Goal: Complete application form

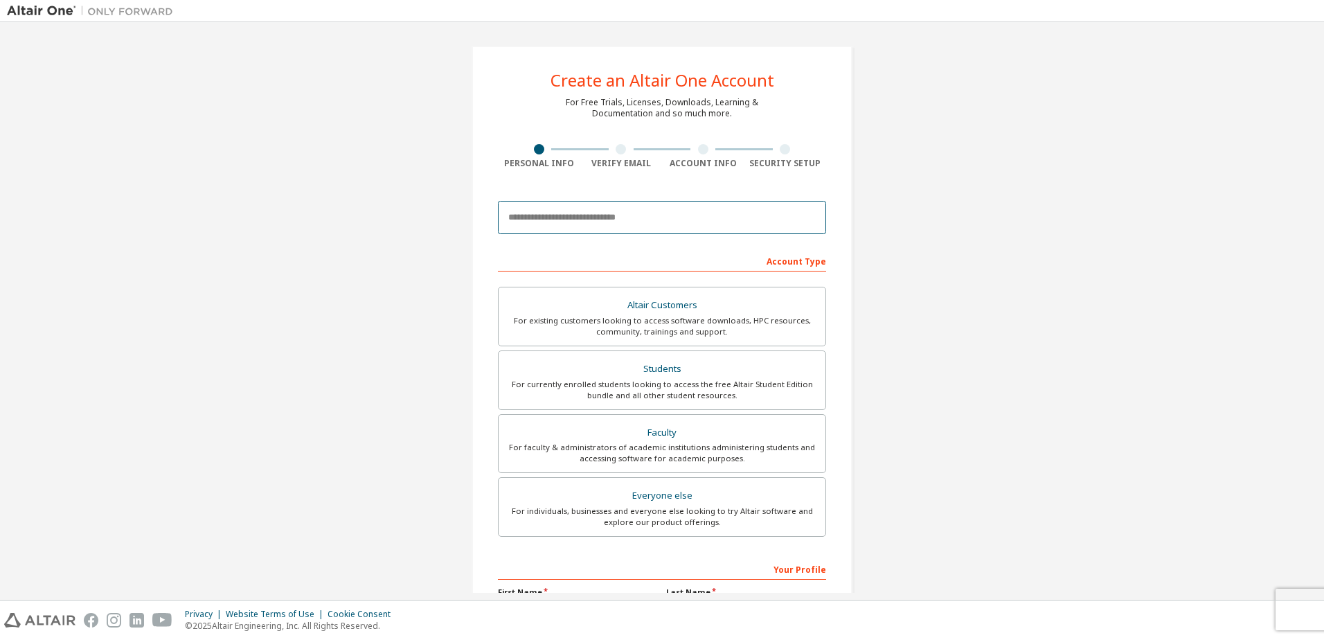
click at [646, 223] on input "email" at bounding box center [662, 217] width 328 height 33
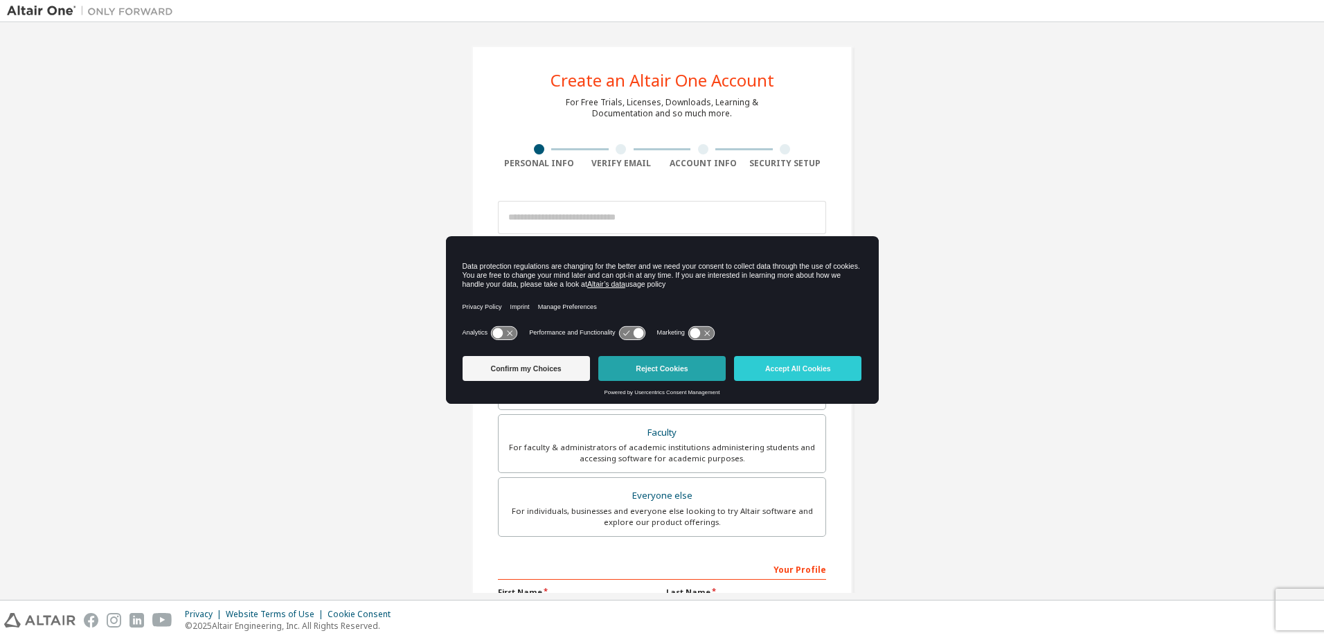
click at [679, 367] on button "Reject Cookies" at bounding box center [661, 368] width 127 height 25
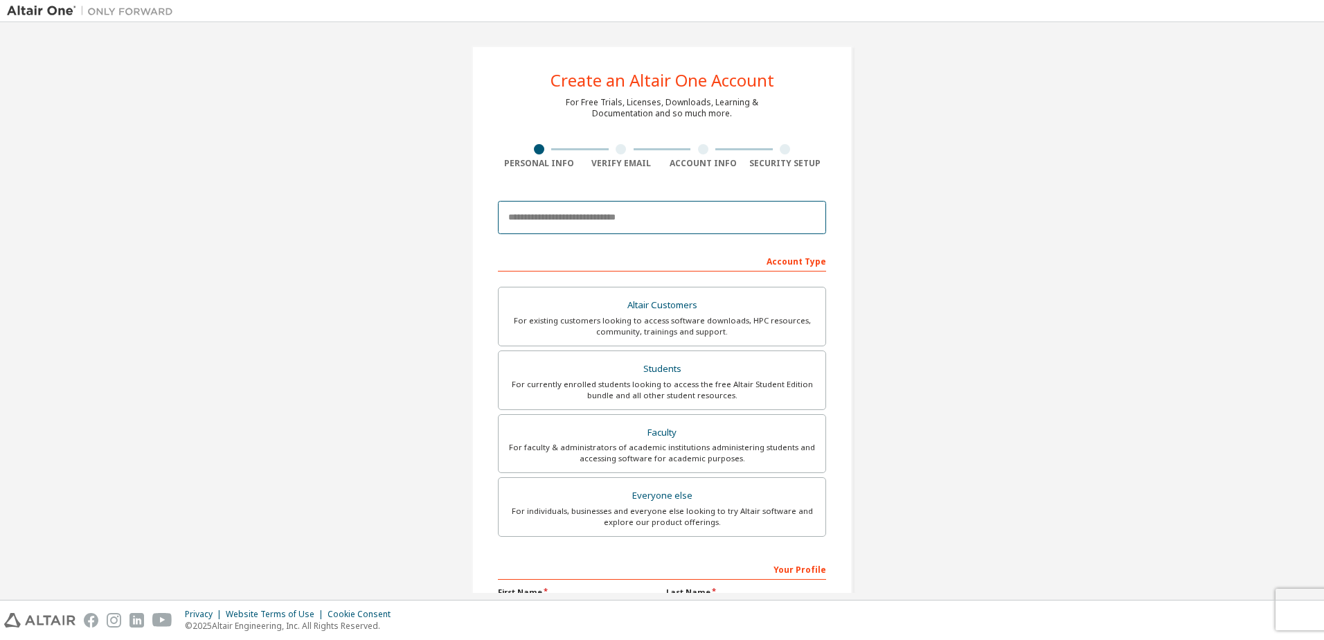
click at [640, 225] on input "email" at bounding box center [662, 217] width 328 height 33
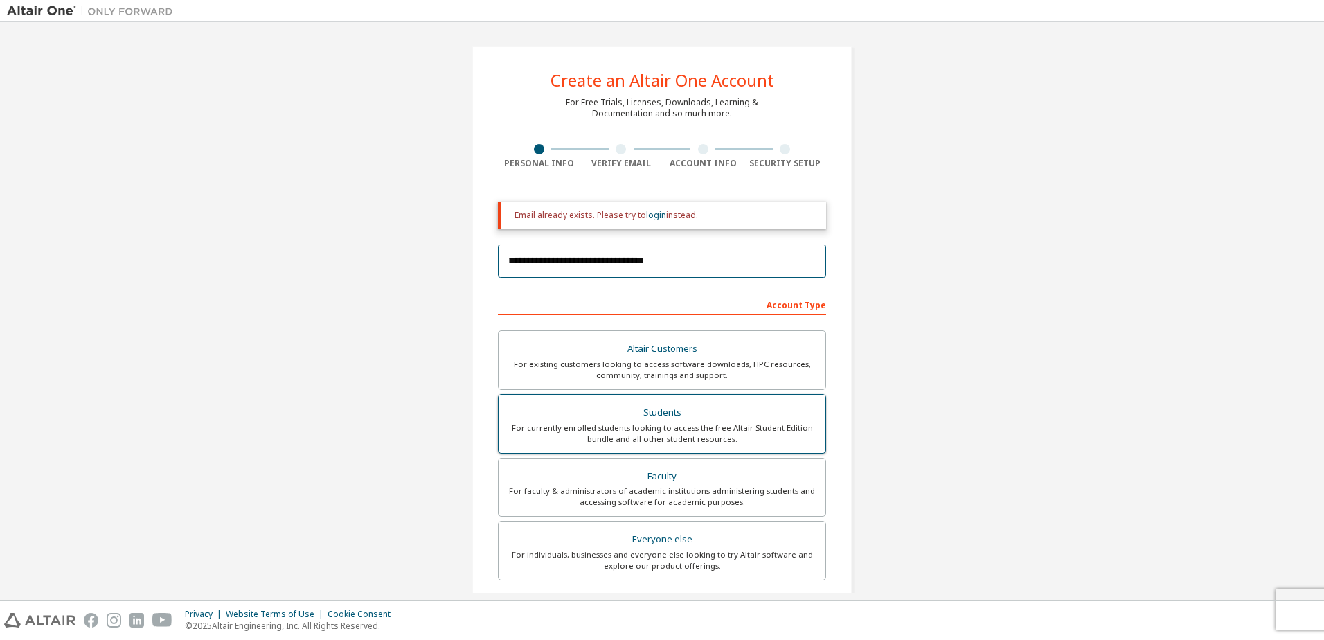
type input "**********"
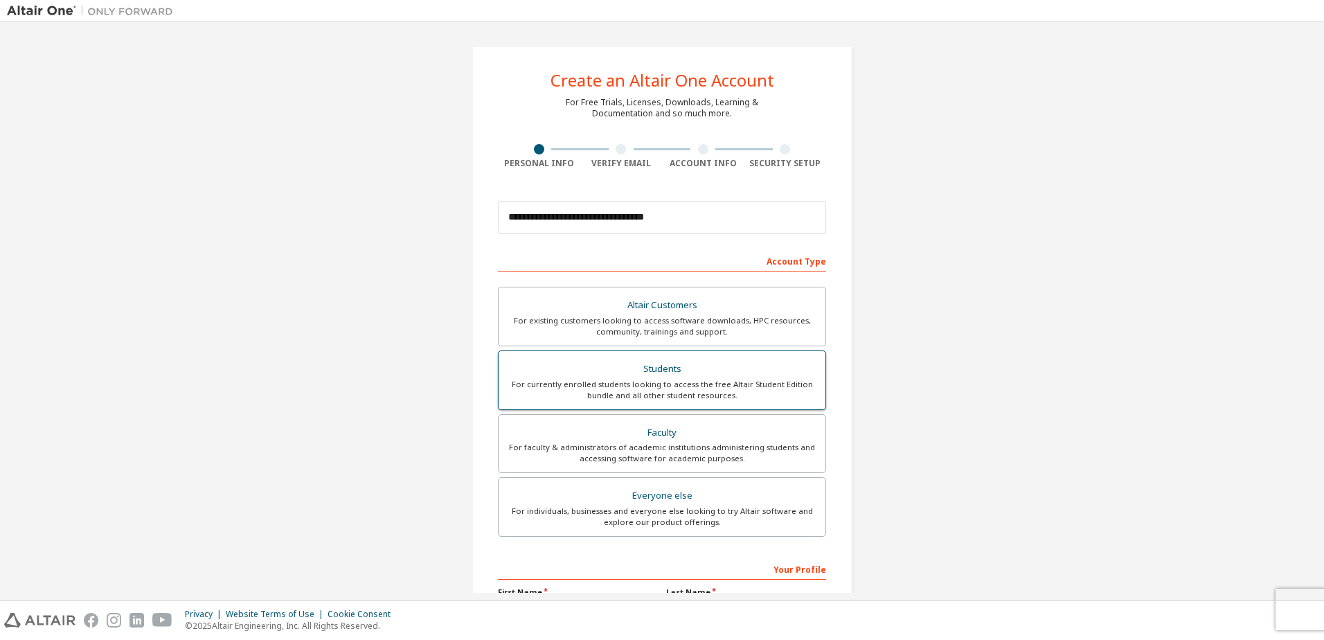
click at [743, 398] on div "For currently enrolled students looking to access the free Altair Student Editi…" at bounding box center [662, 390] width 310 height 22
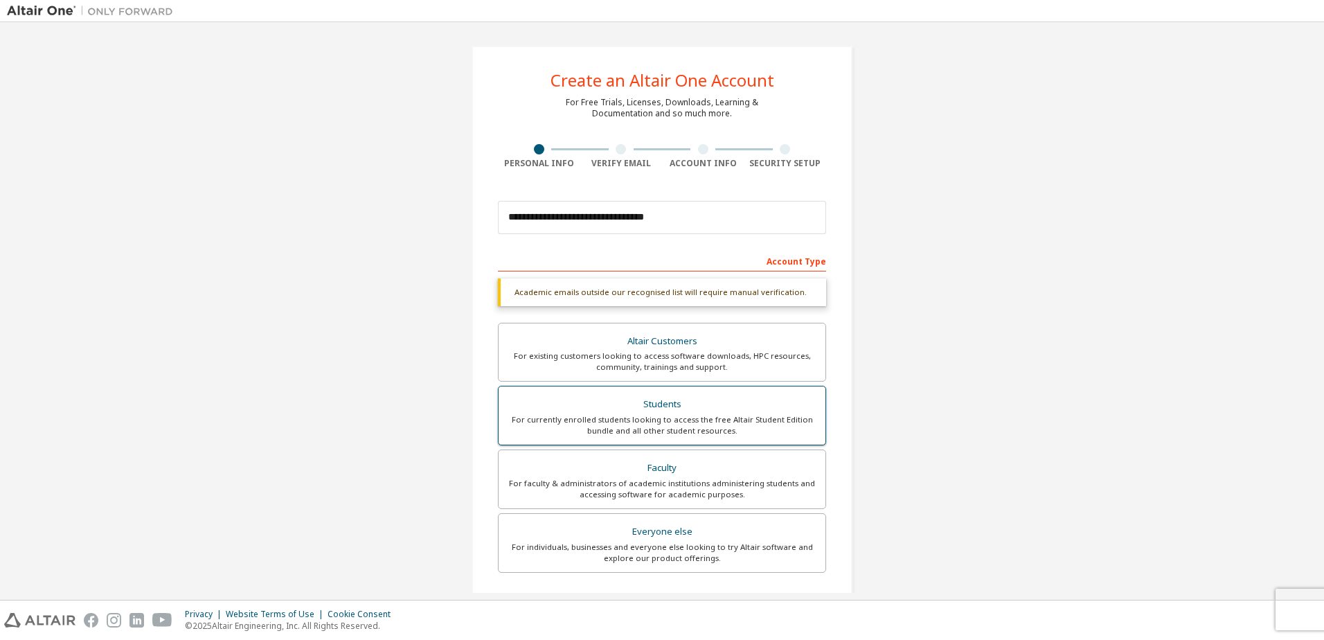
click at [743, 398] on div "Students" at bounding box center [662, 404] width 310 height 19
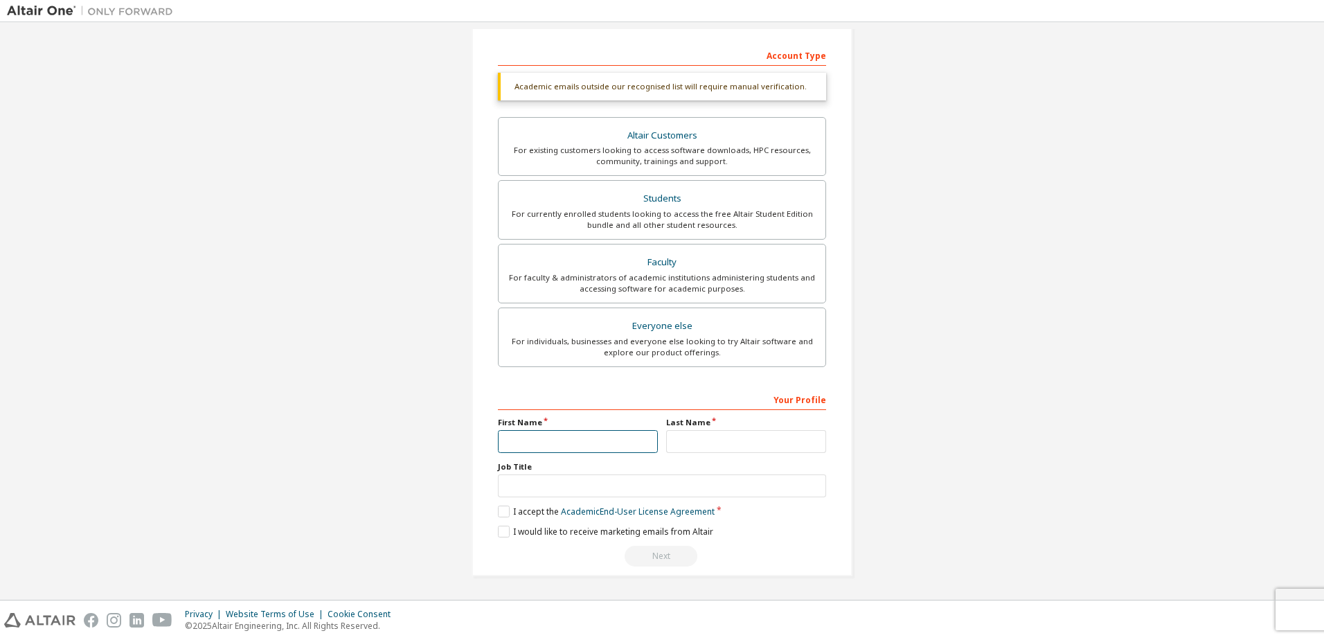
drag, startPoint x: 549, startPoint y: 443, endPoint x: 553, endPoint y: 422, distance: 22.0
click at [549, 443] on input "text" at bounding box center [578, 441] width 160 height 23
drag, startPoint x: 557, startPoint y: 434, endPoint x: 563, endPoint y: 437, distance: 7.1
click at [557, 434] on input "*******" at bounding box center [578, 441] width 160 height 23
type input "********"
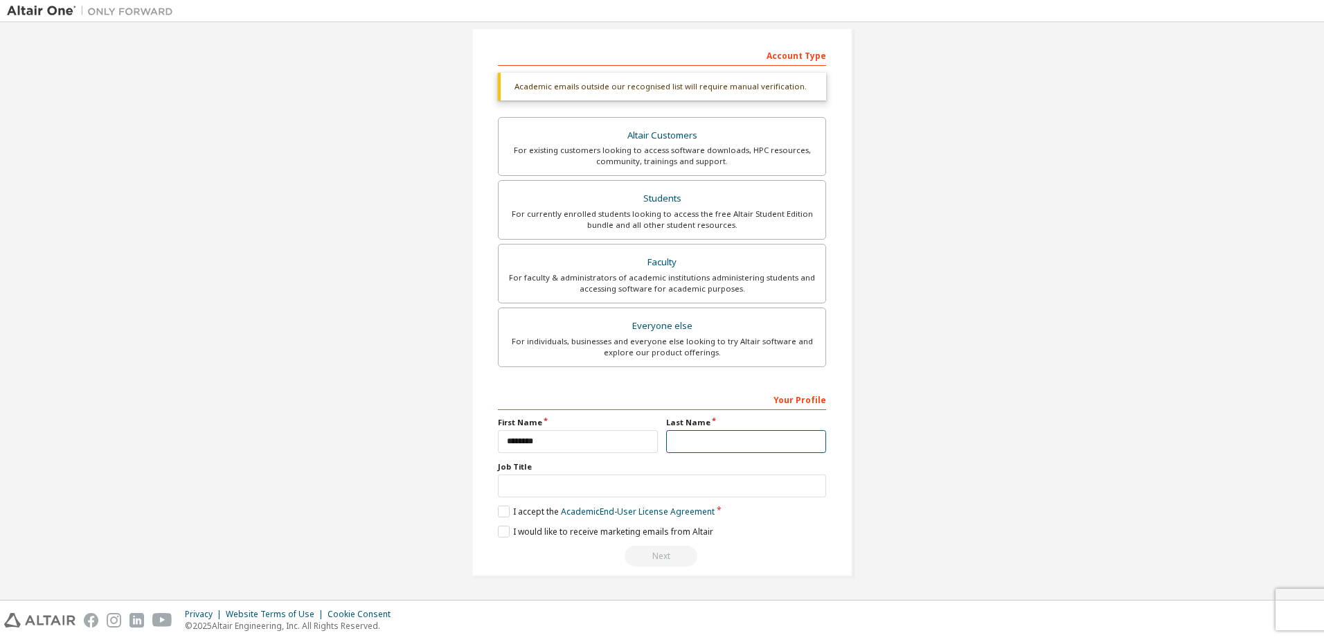
click at [714, 442] on input "text" at bounding box center [746, 441] width 160 height 23
type input "**********"
click at [733, 484] on input "text" at bounding box center [662, 485] width 328 height 23
click at [527, 508] on label "I accept the Academic End-User License Agreement" at bounding box center [606, 512] width 217 height 12
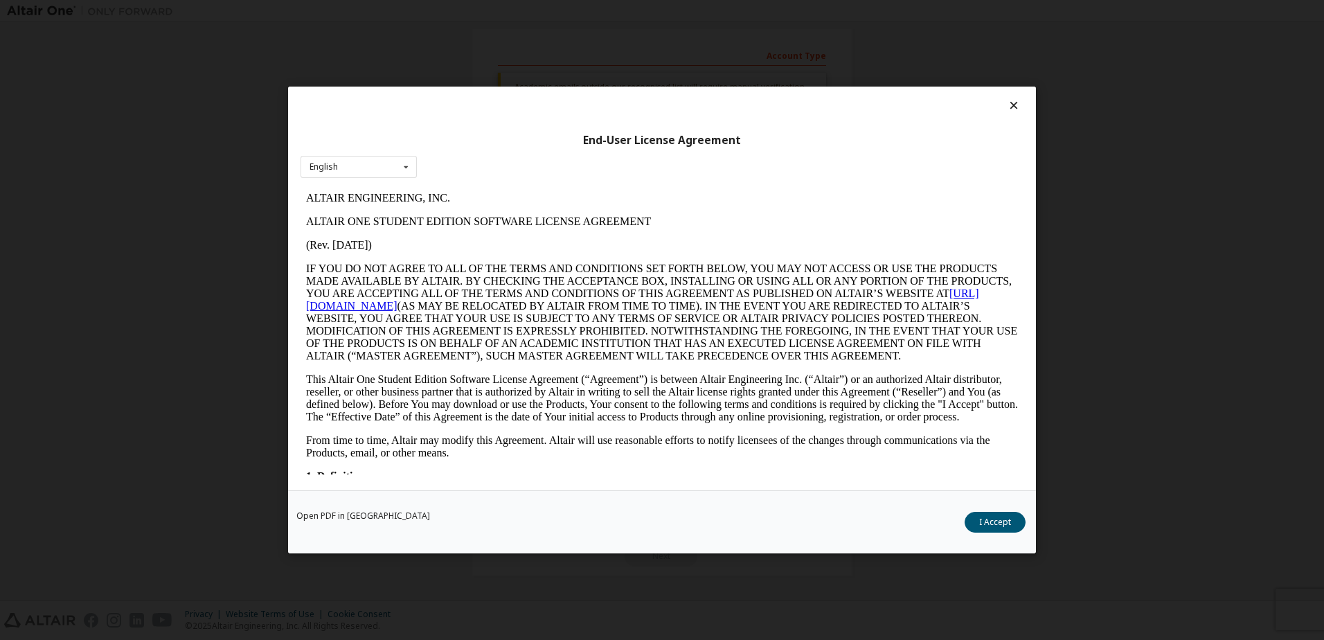
scroll to position [0, 0]
click at [992, 523] on button "I Accept" at bounding box center [995, 522] width 61 height 21
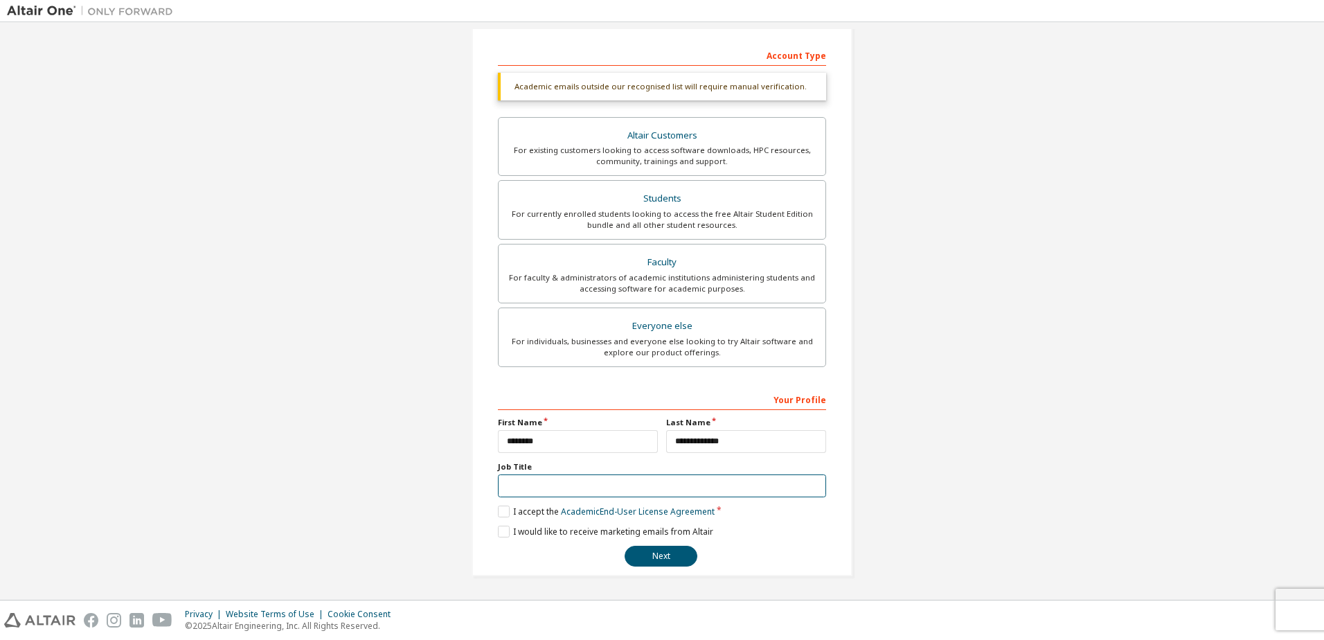
click at [523, 492] on input "text" at bounding box center [662, 485] width 328 height 23
click at [646, 551] on button "Next" at bounding box center [661, 556] width 73 height 21
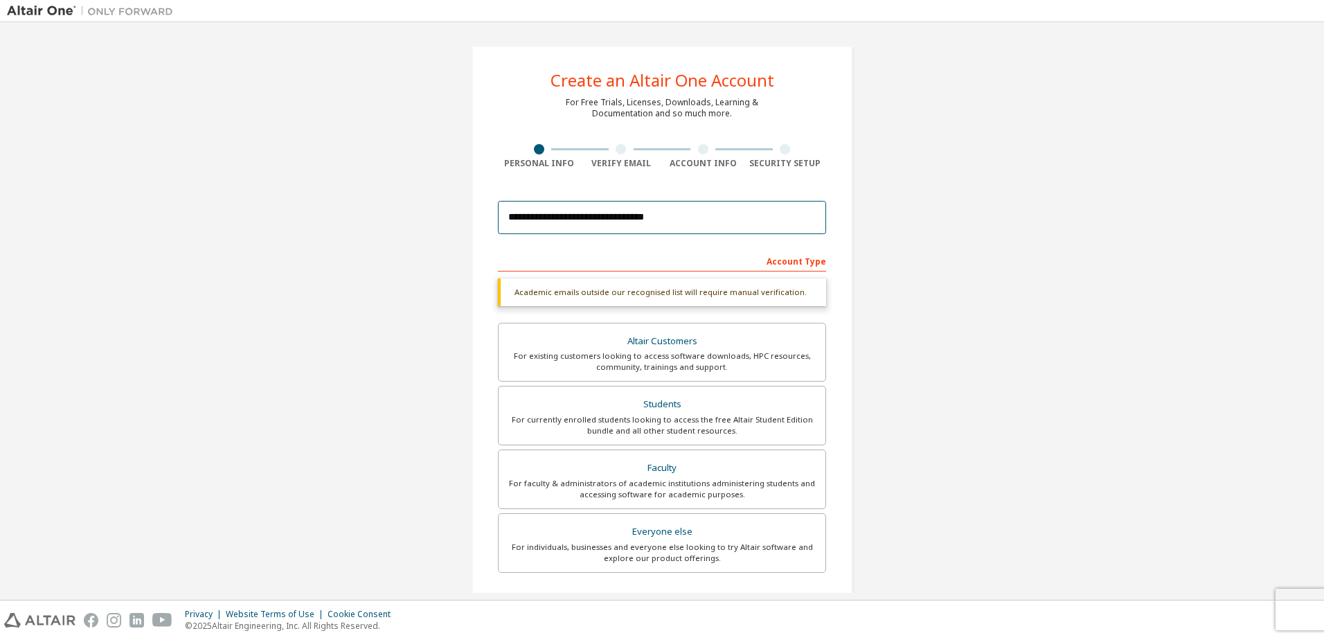
drag, startPoint x: 661, startPoint y: 218, endPoint x: 425, endPoint y: 185, distance: 238.5
click at [425, 185] on div "**********" at bounding box center [662, 431] width 1310 height 805
type input "*"
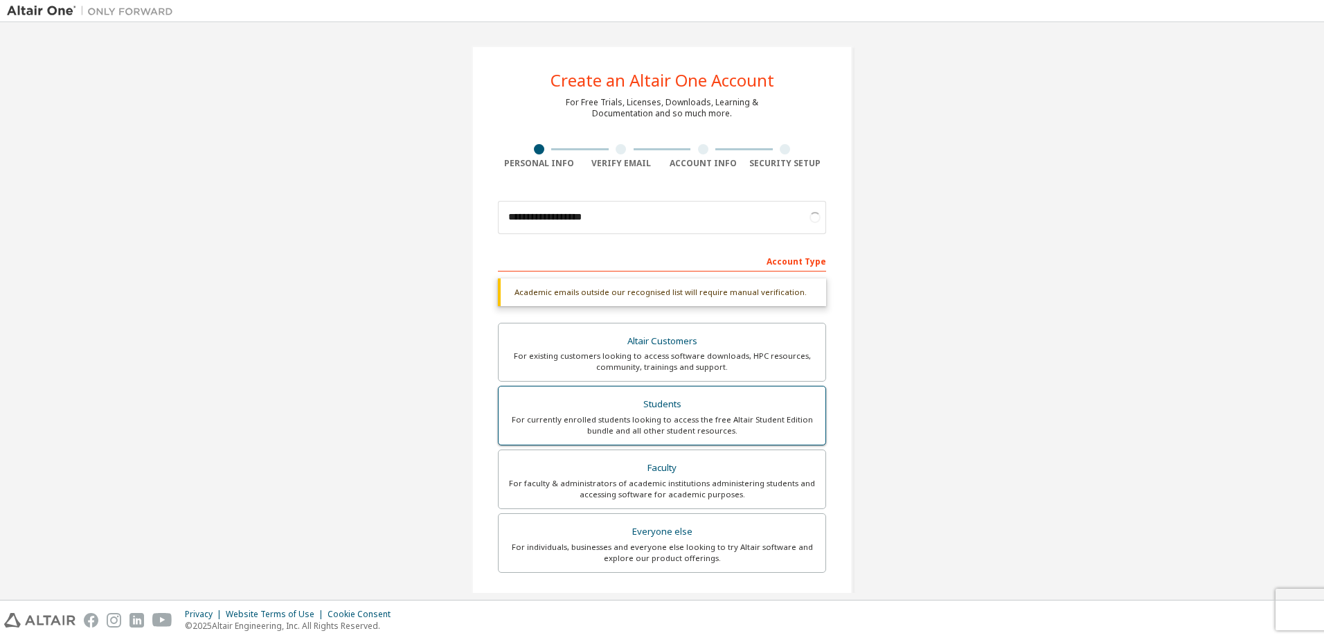
click at [732, 401] on div "Students" at bounding box center [662, 404] width 310 height 19
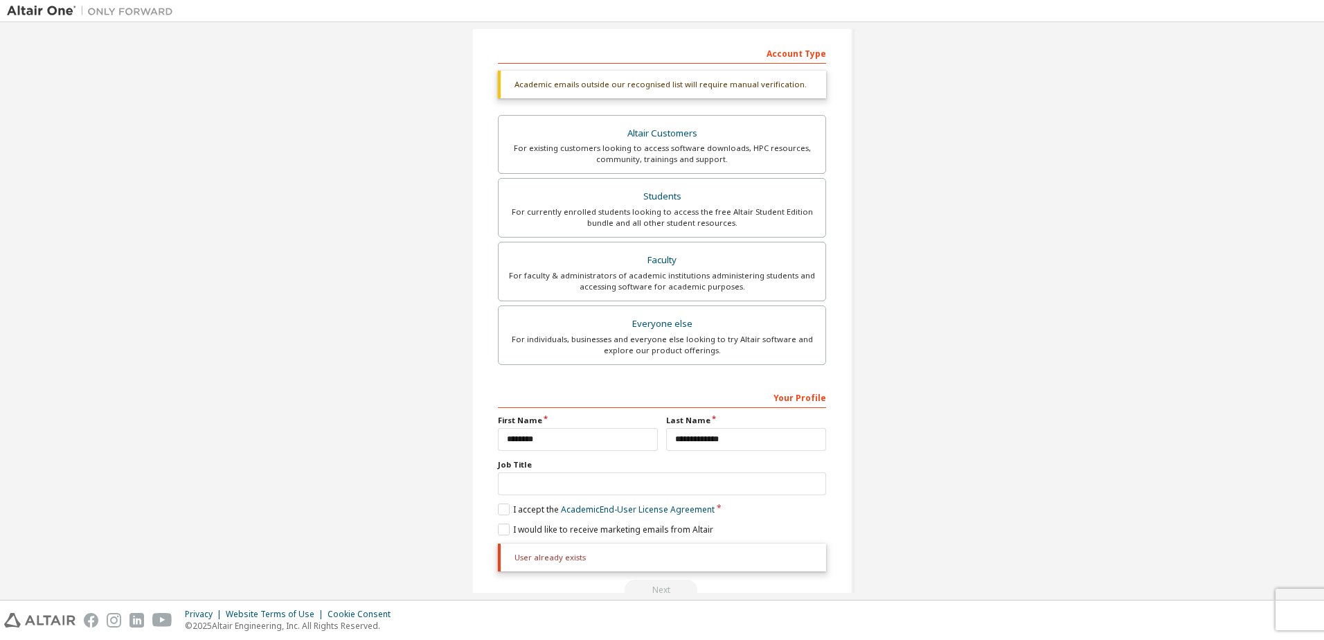
drag, startPoint x: 641, startPoint y: 569, endPoint x: 659, endPoint y: 577, distance: 19.6
click at [640, 569] on div "User already exists" at bounding box center [662, 558] width 328 height 28
drag, startPoint x: 490, startPoint y: 486, endPoint x: 501, endPoint y: 497, distance: 15.7
click at [501, 497] on div "**********" at bounding box center [662, 224] width 381 height 772
drag, startPoint x: 501, startPoint y: 497, endPoint x: 525, endPoint y: 509, distance: 26.6
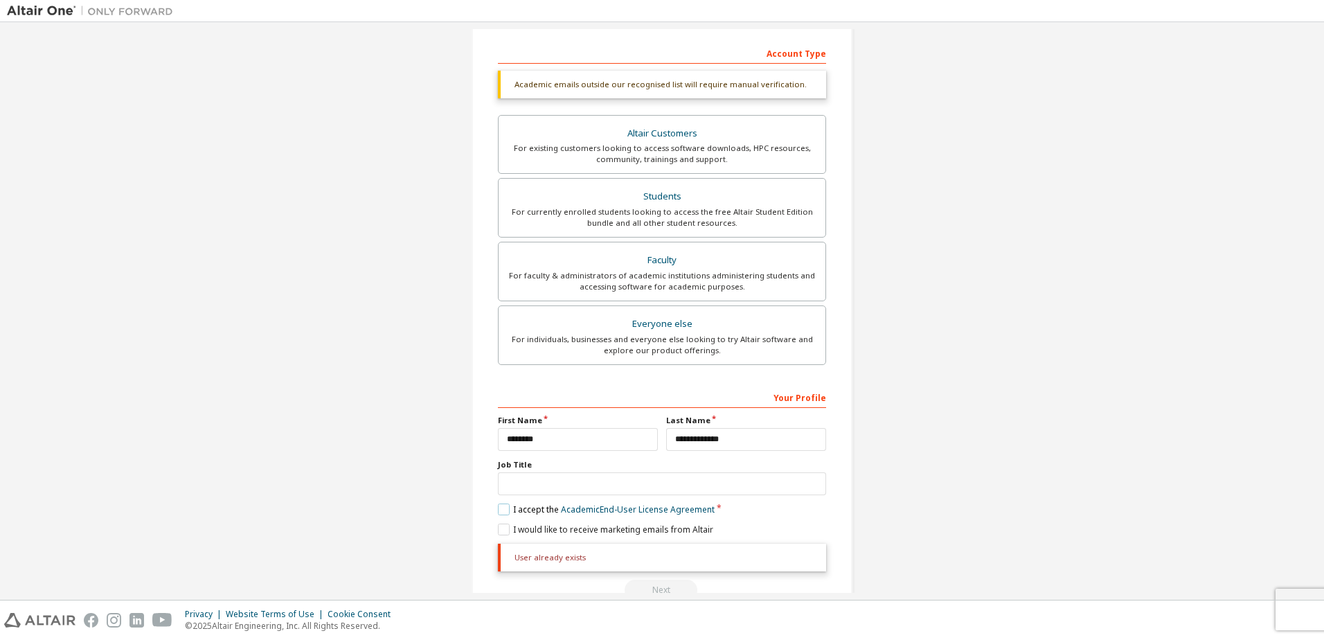
click at [525, 509] on label "I accept the Academic End-User License Agreement" at bounding box center [606, 510] width 217 height 12
click at [508, 511] on label "I accept the Academic End-User License Agreement" at bounding box center [606, 510] width 217 height 12
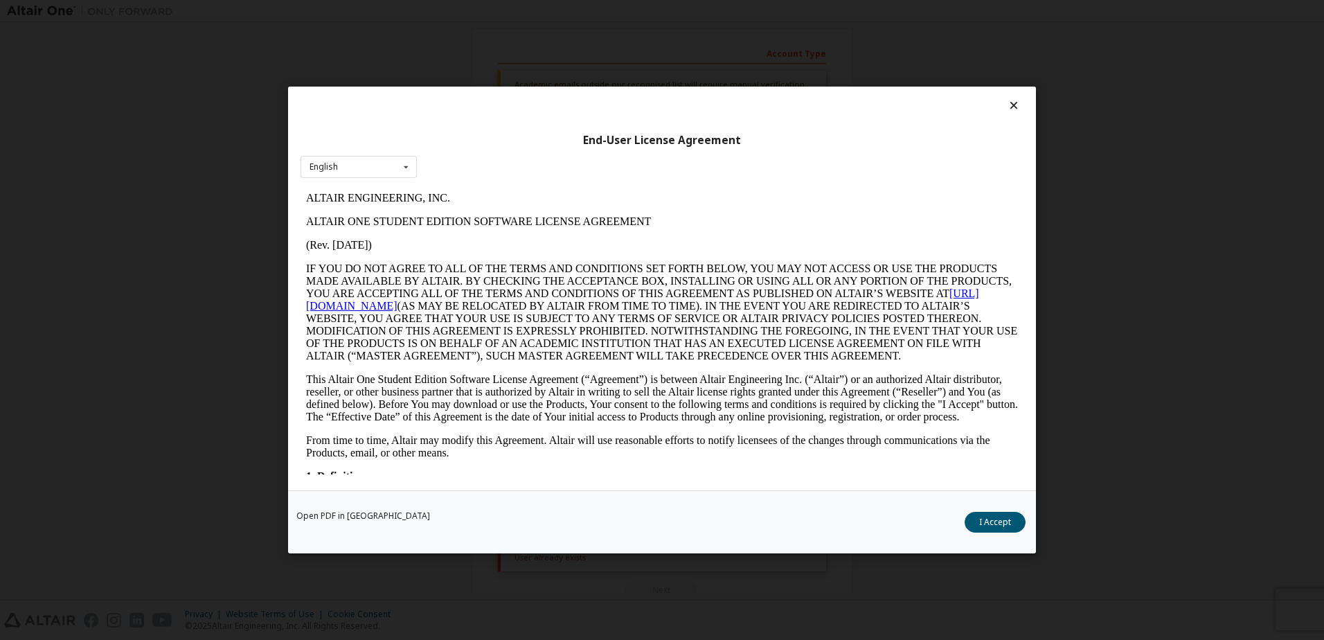
scroll to position [0, 0]
click at [998, 517] on button "I Accept" at bounding box center [995, 522] width 61 height 21
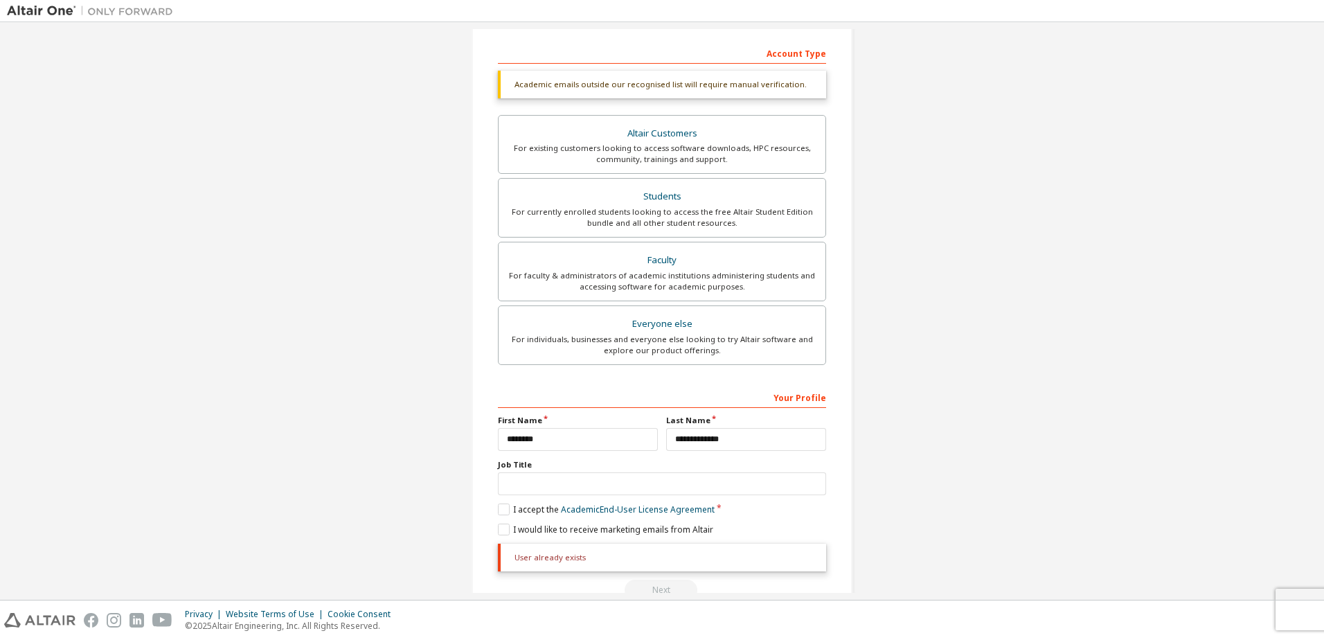
scroll to position [242, 0]
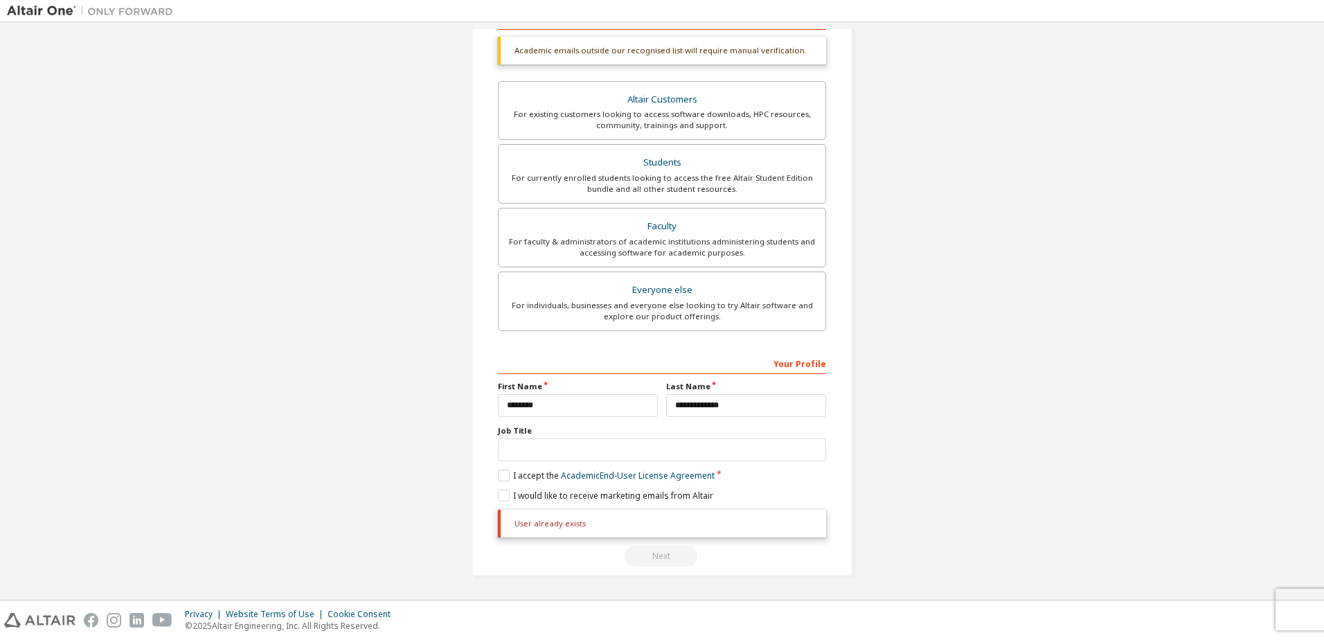
click at [645, 554] on div "User already exists Next" at bounding box center [662, 538] width 328 height 57
click at [498, 504] on div "**********" at bounding box center [662, 459] width 328 height 215
click at [498, 501] on label "I would like to receive marketing emails from Altair" at bounding box center [605, 496] width 215 height 12
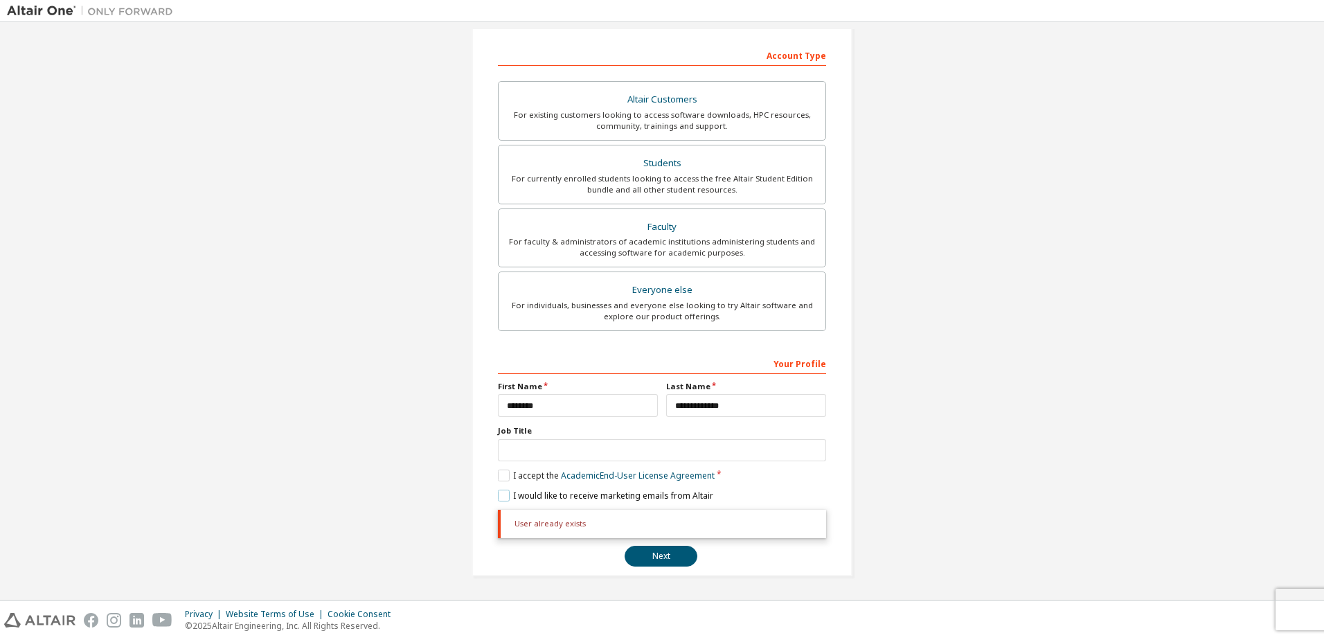
click at [502, 494] on label "I would like to receive marketing emails from Altair" at bounding box center [605, 496] width 215 height 12
click at [682, 555] on button "Next" at bounding box center [661, 556] width 73 height 21
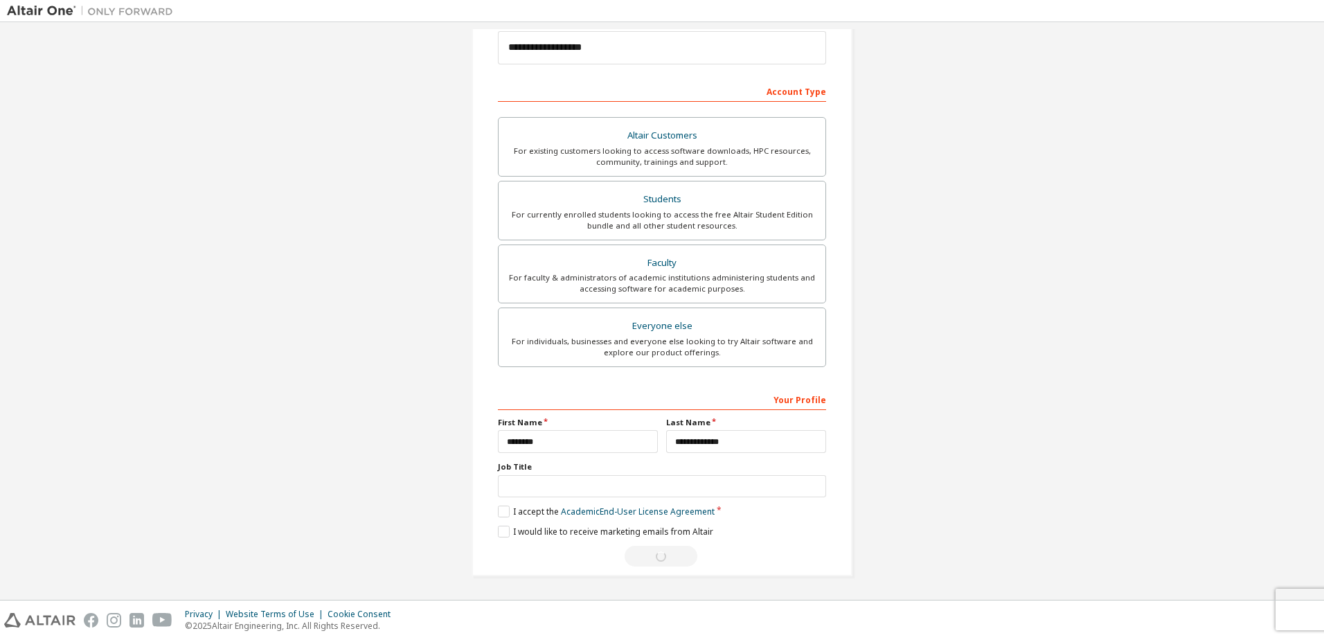
scroll to position [0, 0]
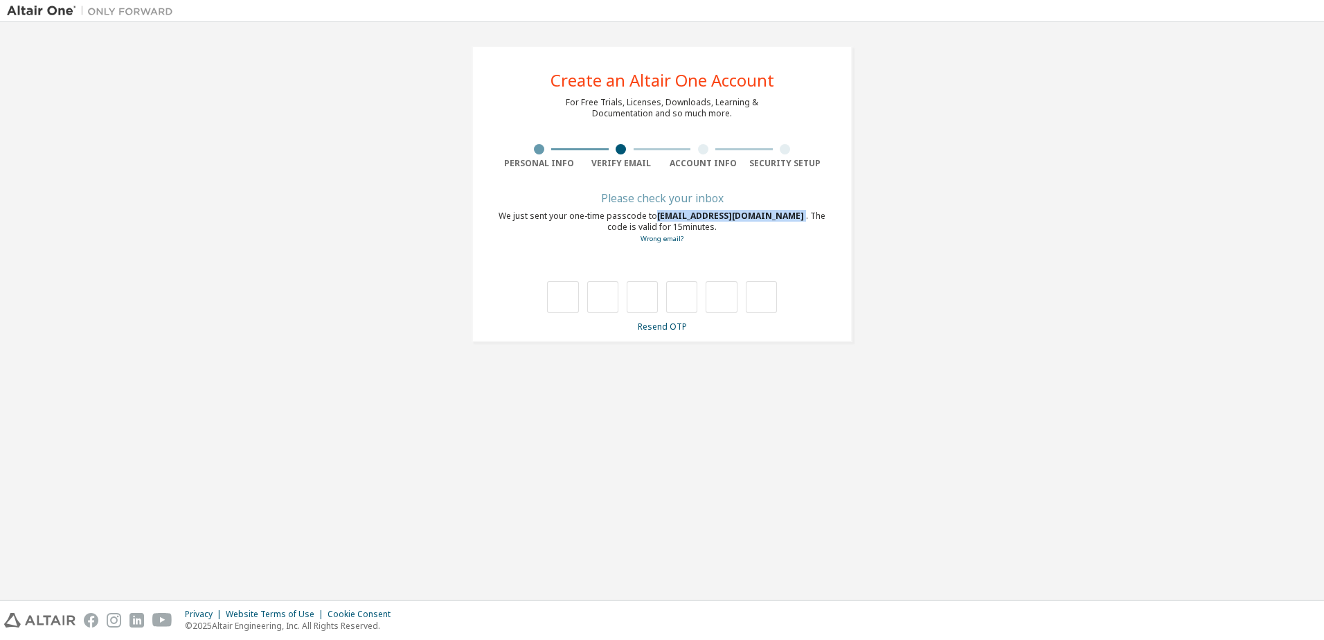
drag, startPoint x: 653, startPoint y: 217, endPoint x: 744, endPoint y: 213, distance: 90.8
click at [744, 213] on div "We just sent your one-time passcode to [EMAIL_ADDRESS][DOMAIN_NAME] . The code …" at bounding box center [662, 228] width 328 height 34
click at [933, 314] on div "**********" at bounding box center [662, 194] width 1310 height 330
click at [671, 326] on link "Resend OTP" at bounding box center [662, 327] width 49 height 12
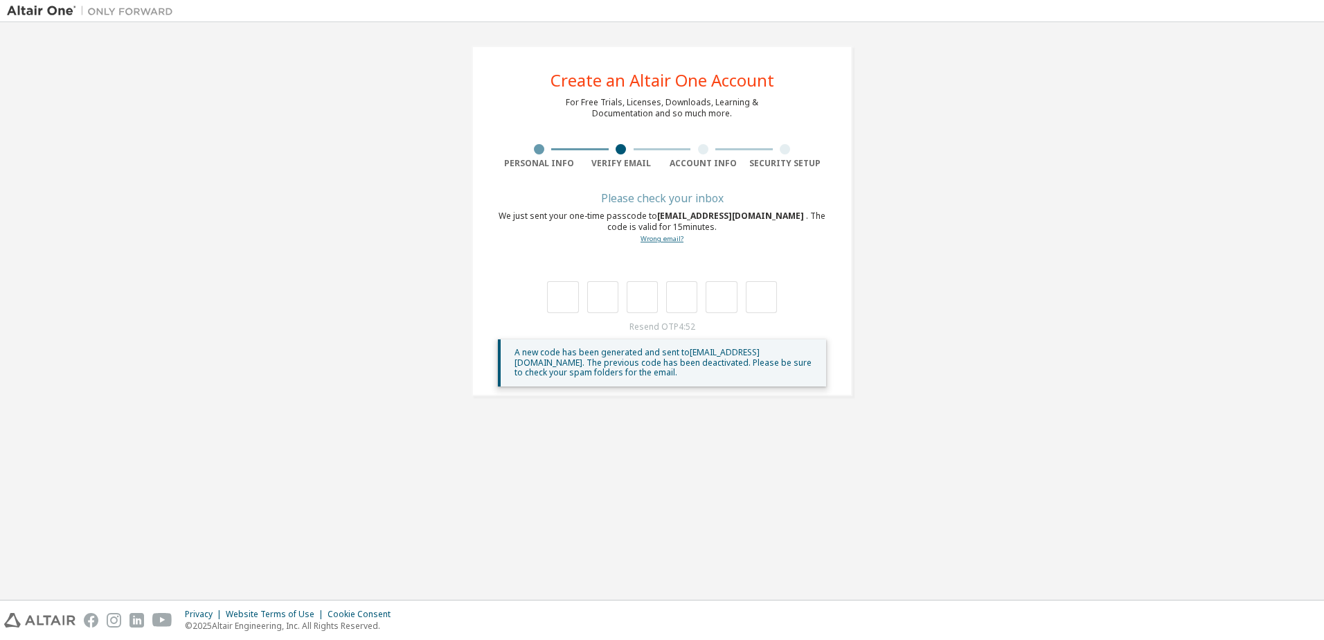
click at [674, 239] on link "Wrong email?" at bounding box center [662, 238] width 43 height 9
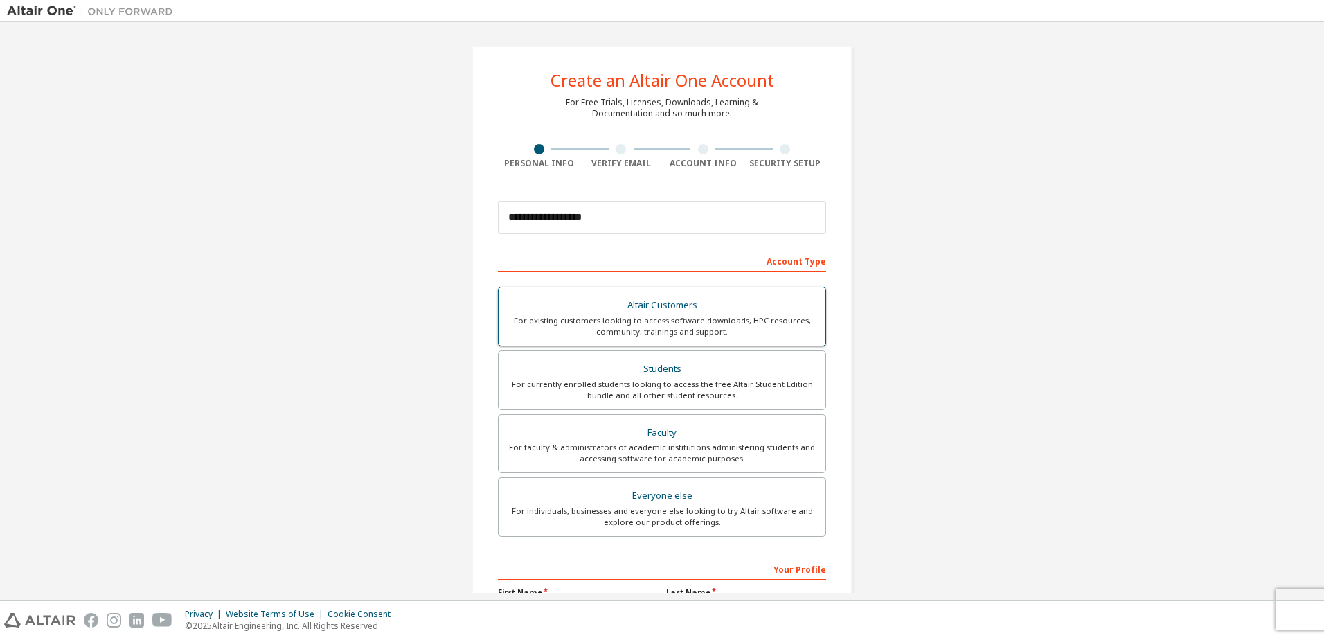
click at [686, 338] on label "Altair Customers For existing customers looking to access software downloads, H…" at bounding box center [662, 317] width 328 height 60
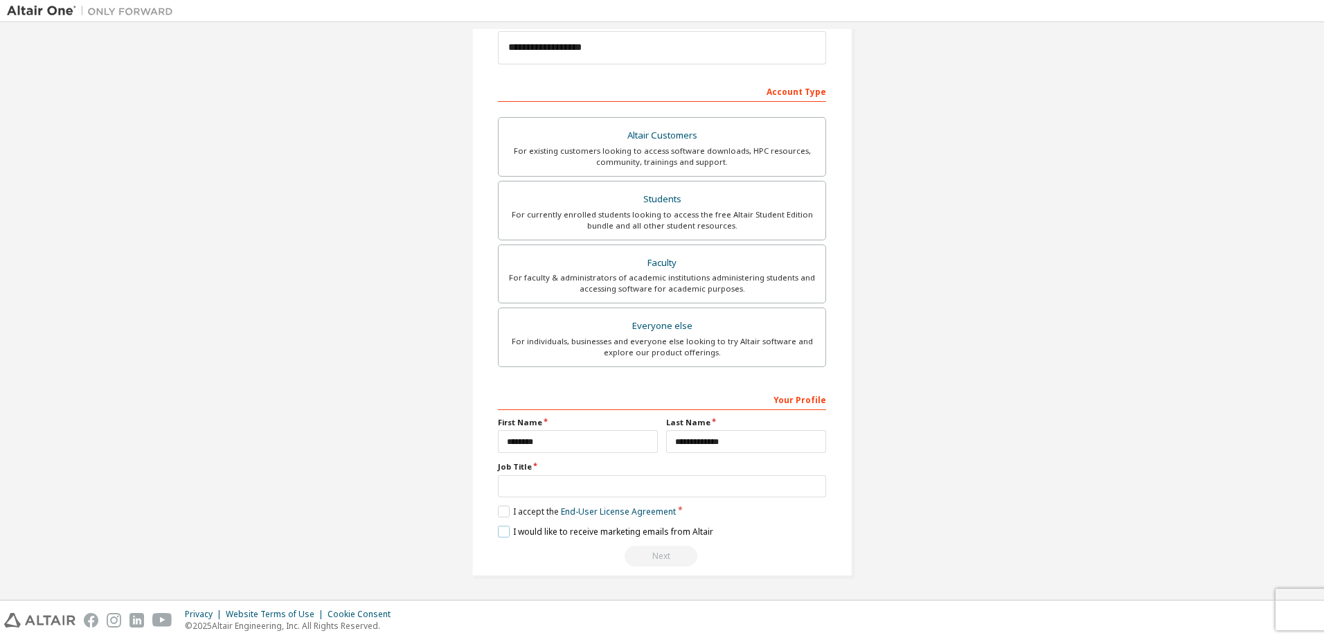
click at [512, 533] on label "I would like to receive marketing emails from Altair" at bounding box center [605, 532] width 215 height 12
click at [507, 515] on label "I accept the End-User License Agreement" at bounding box center [587, 512] width 178 height 12
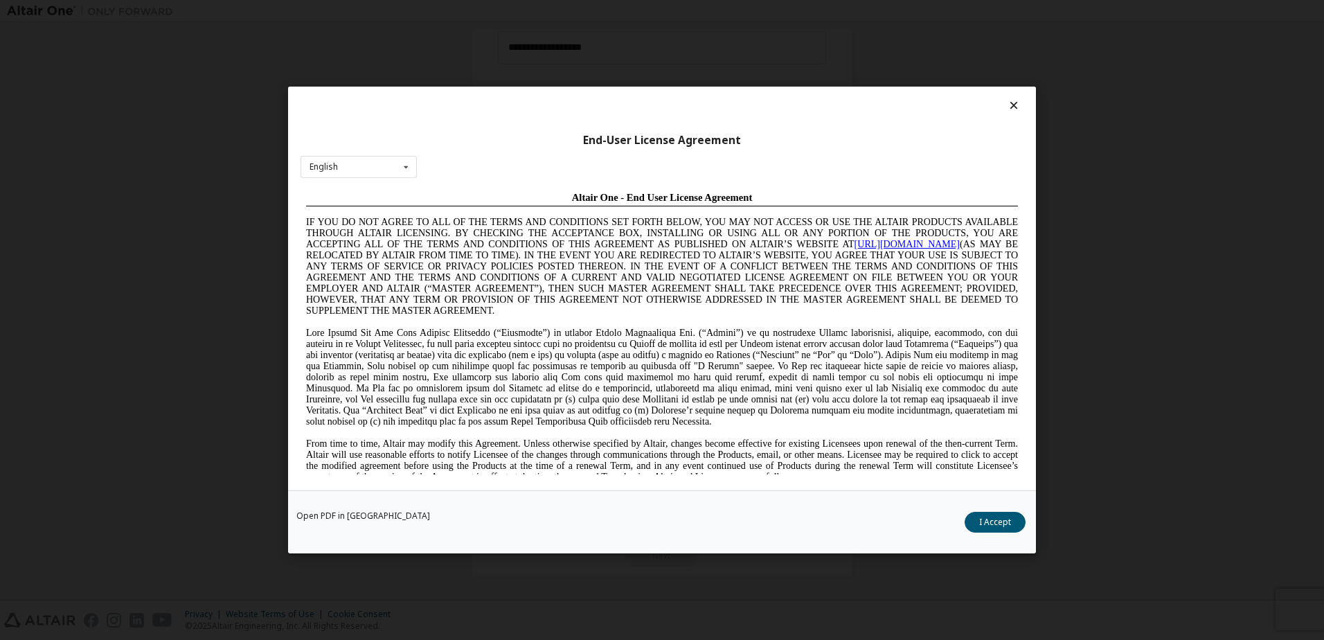
scroll to position [0, 0]
click at [1004, 527] on button "I Accept" at bounding box center [995, 522] width 61 height 21
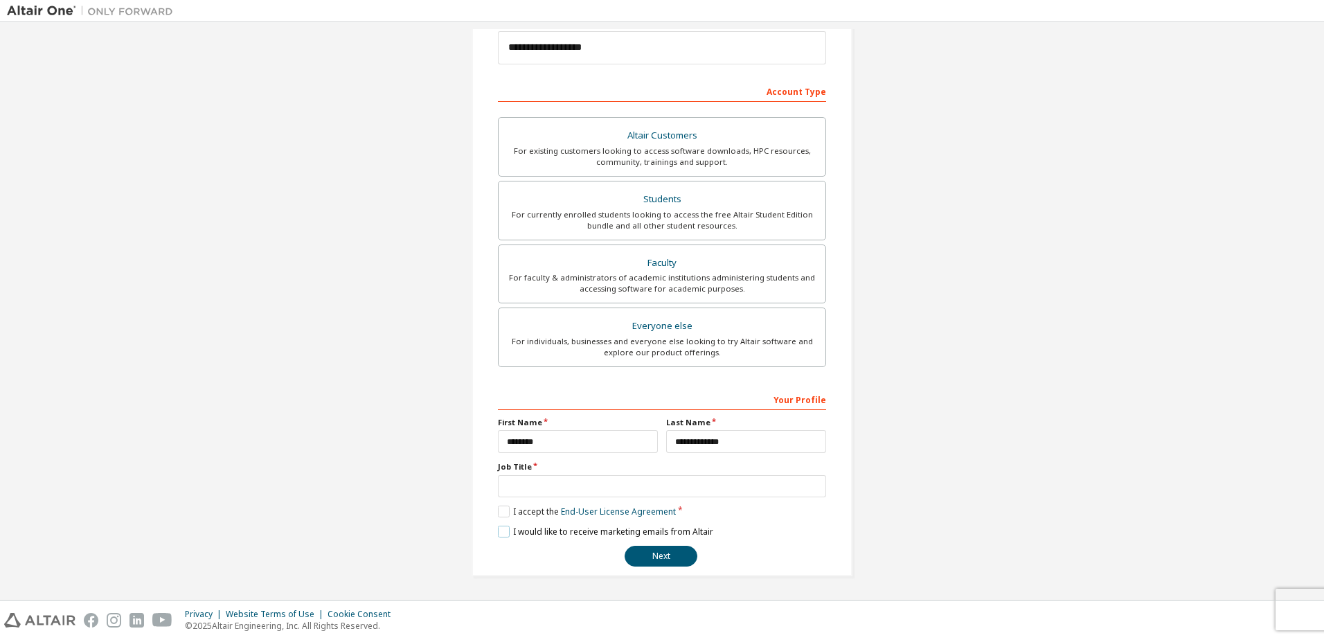
click at [522, 529] on label "I would like to receive marketing emails from Altair" at bounding box center [605, 532] width 215 height 12
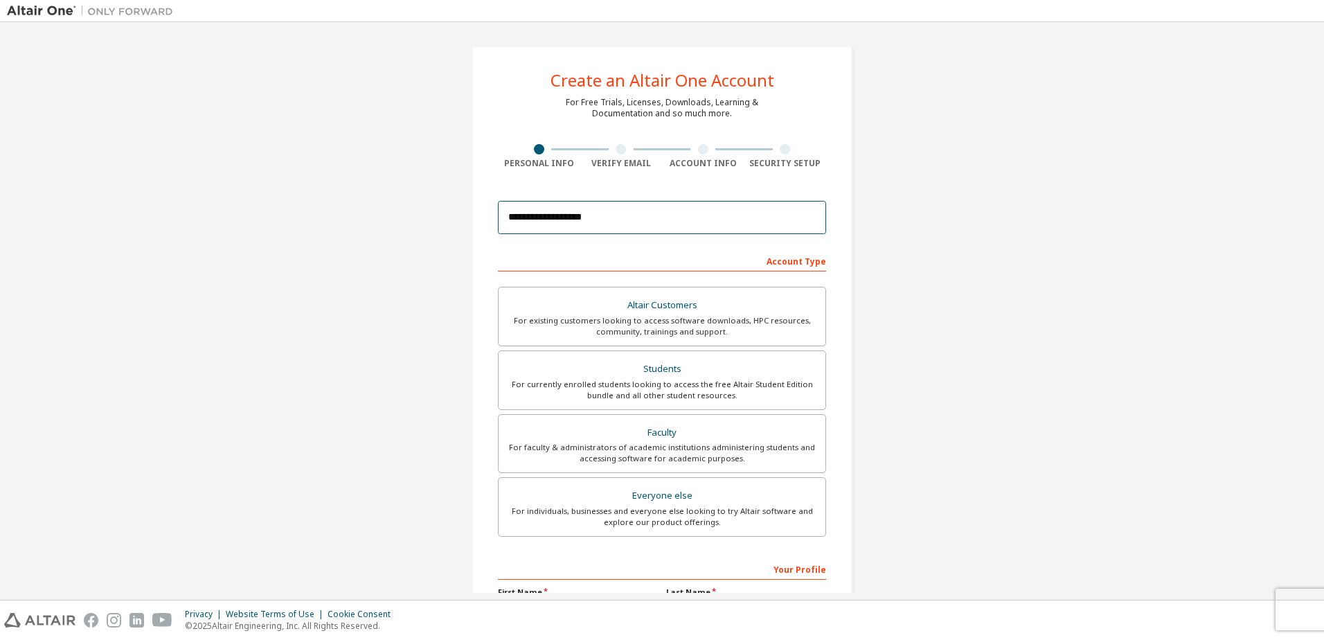
drag, startPoint x: 616, startPoint y: 218, endPoint x: 448, endPoint y: 219, distance: 167.6
click at [449, 219] on div "**********" at bounding box center [662, 395] width 1310 height 733
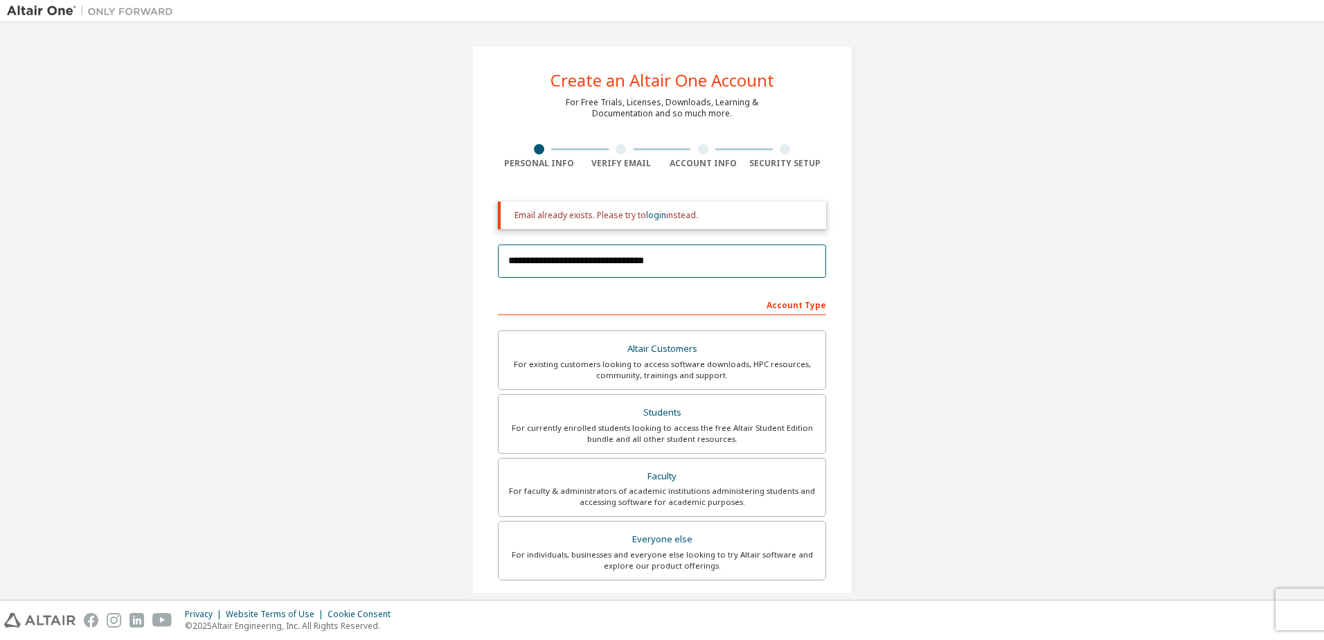
click at [641, 257] on input "**********" at bounding box center [662, 260] width 328 height 33
drag, startPoint x: 691, startPoint y: 271, endPoint x: 466, endPoint y: 236, distance: 227.1
click at [467, 237] on div "**********" at bounding box center [662, 418] width 414 height 778
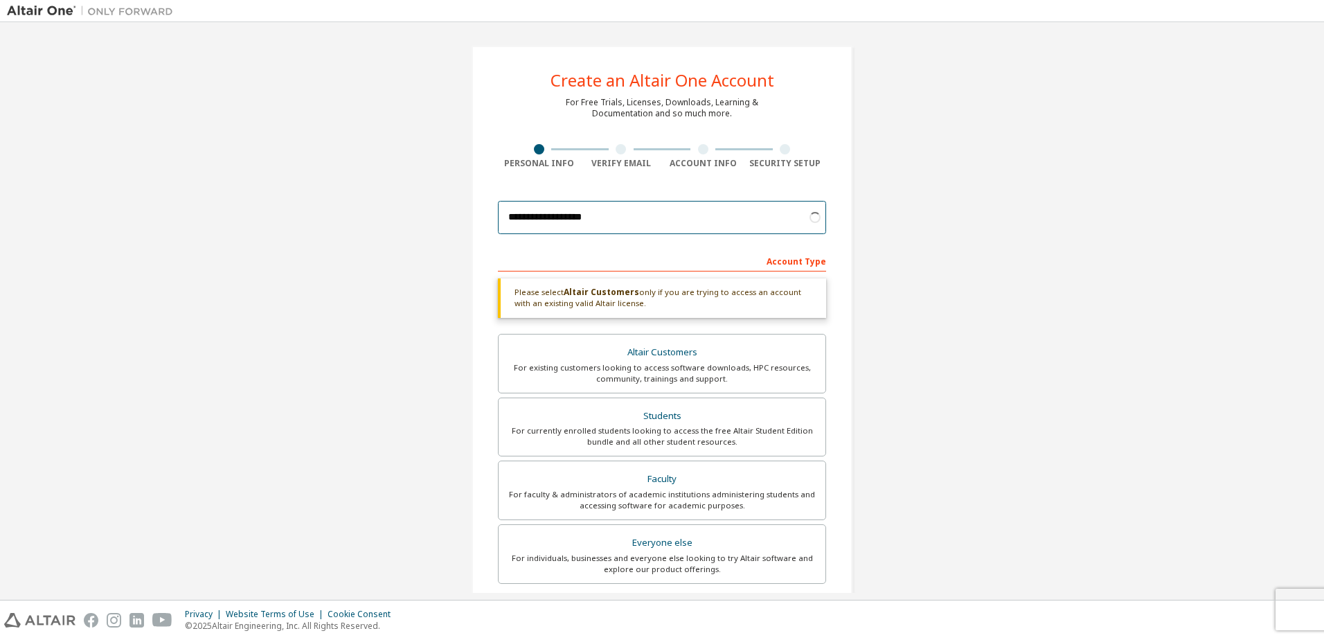
type input "**********"
click at [600, 235] on div "**********" at bounding box center [662, 217] width 328 height 47
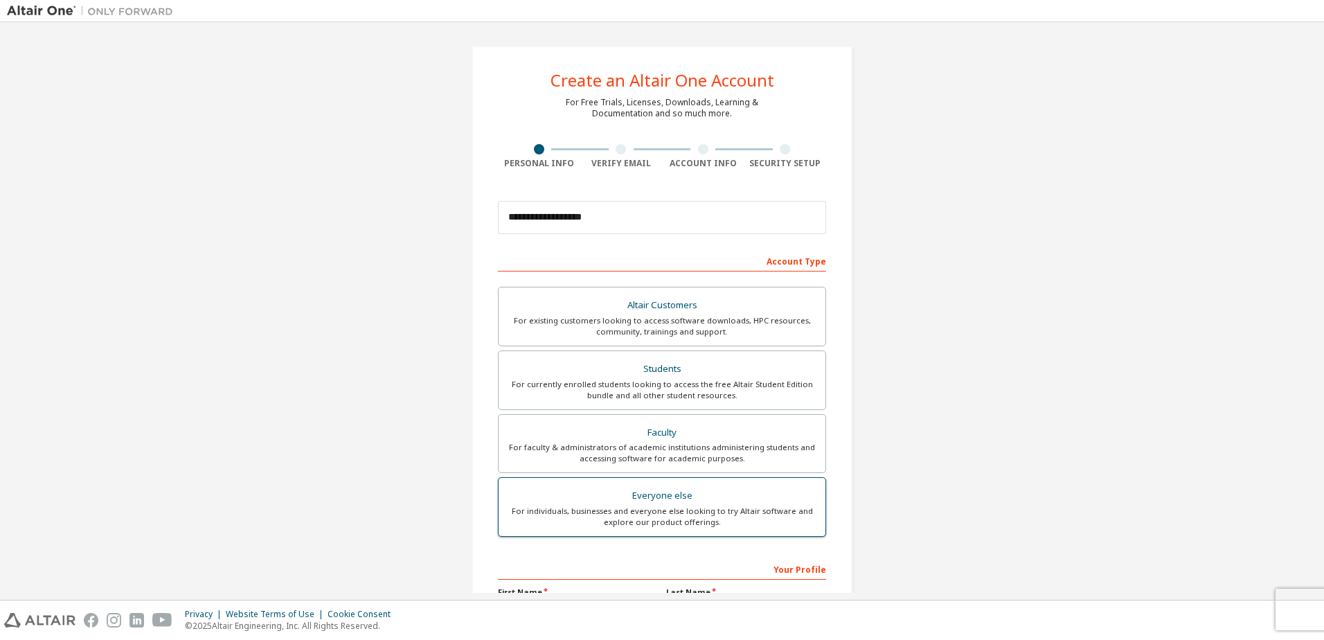
click at [800, 523] on div "For individuals, businesses and everyone else looking to try Altair software an…" at bounding box center [662, 517] width 310 height 22
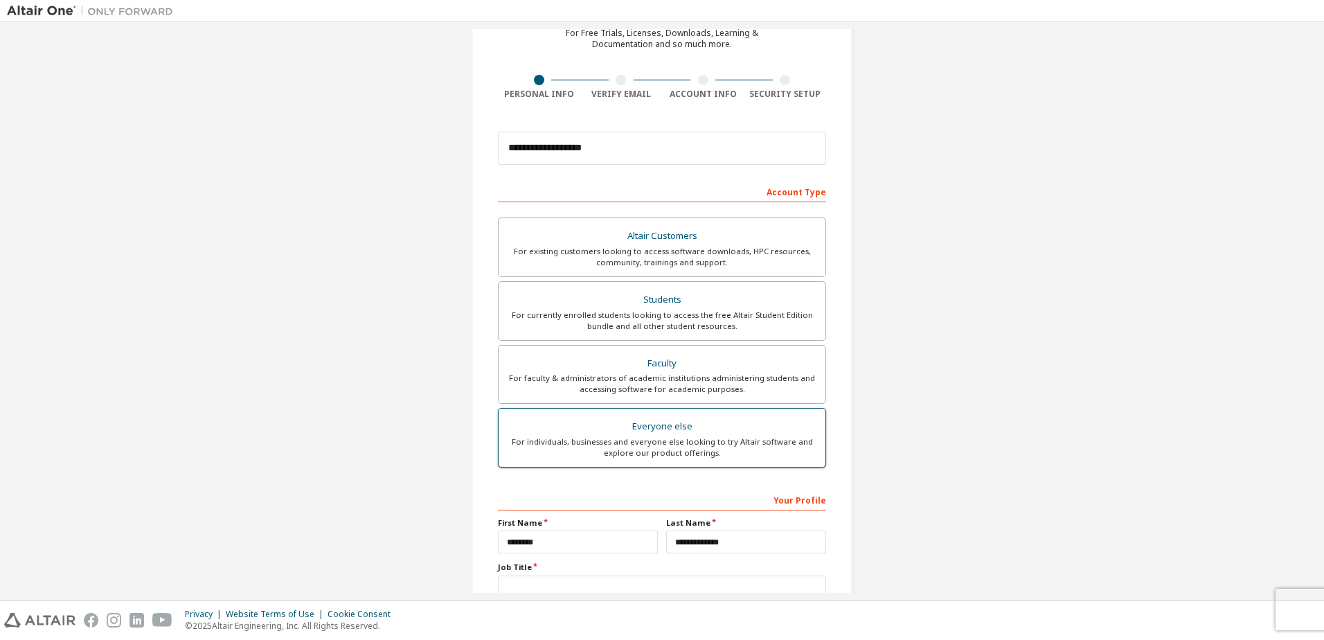
scroll to position [170, 0]
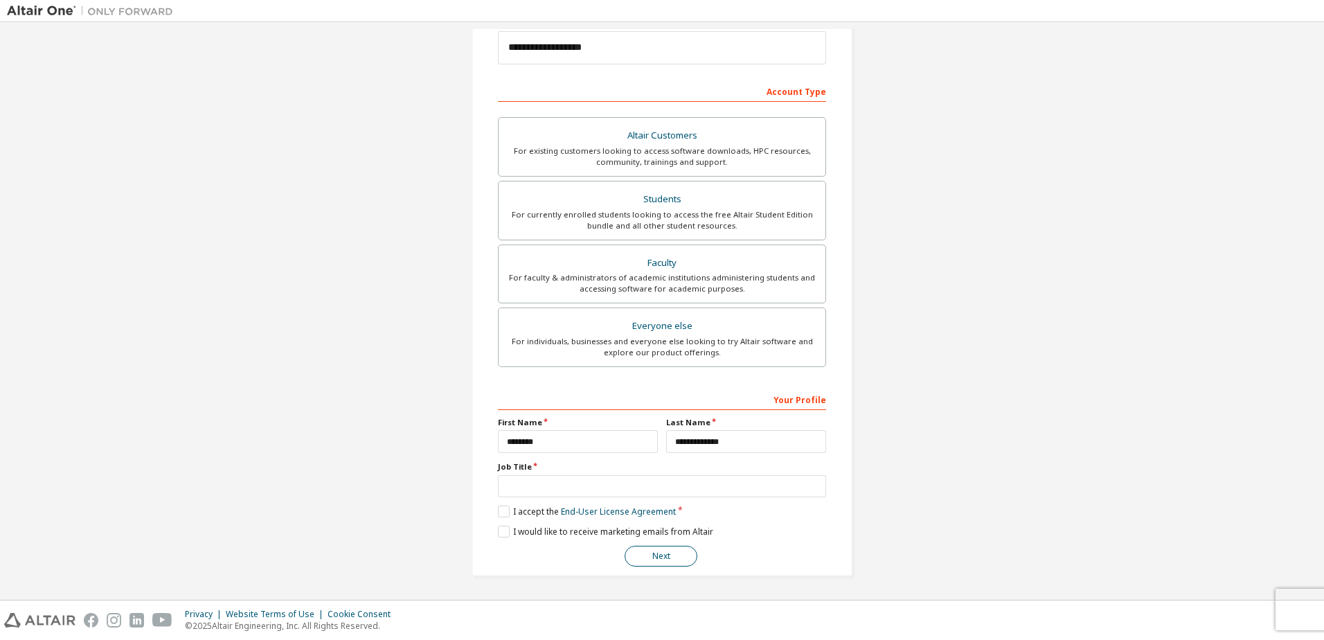
click at [654, 546] on button "Next" at bounding box center [661, 556] width 73 height 21
click at [666, 483] on input "text" at bounding box center [662, 486] width 328 height 23
click at [665, 141] on div "Altair Customers" at bounding box center [662, 135] width 310 height 19
click at [715, 330] on div "Everyone else" at bounding box center [662, 326] width 310 height 19
click at [654, 477] on input "text" at bounding box center [662, 486] width 328 height 23
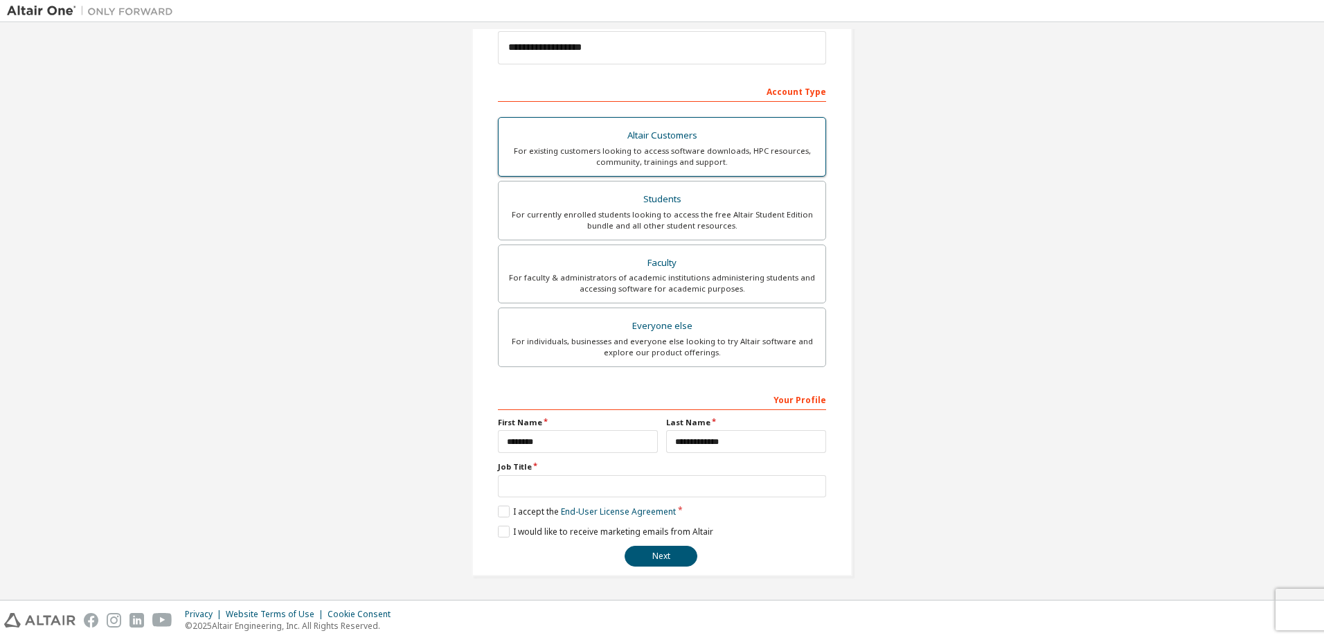
click at [683, 134] on div "Altair Customers" at bounding box center [662, 135] width 310 height 19
click at [685, 479] on input "text" at bounding box center [662, 486] width 328 height 23
type input "*******"
click at [625, 546] on button "Next" at bounding box center [661, 556] width 73 height 21
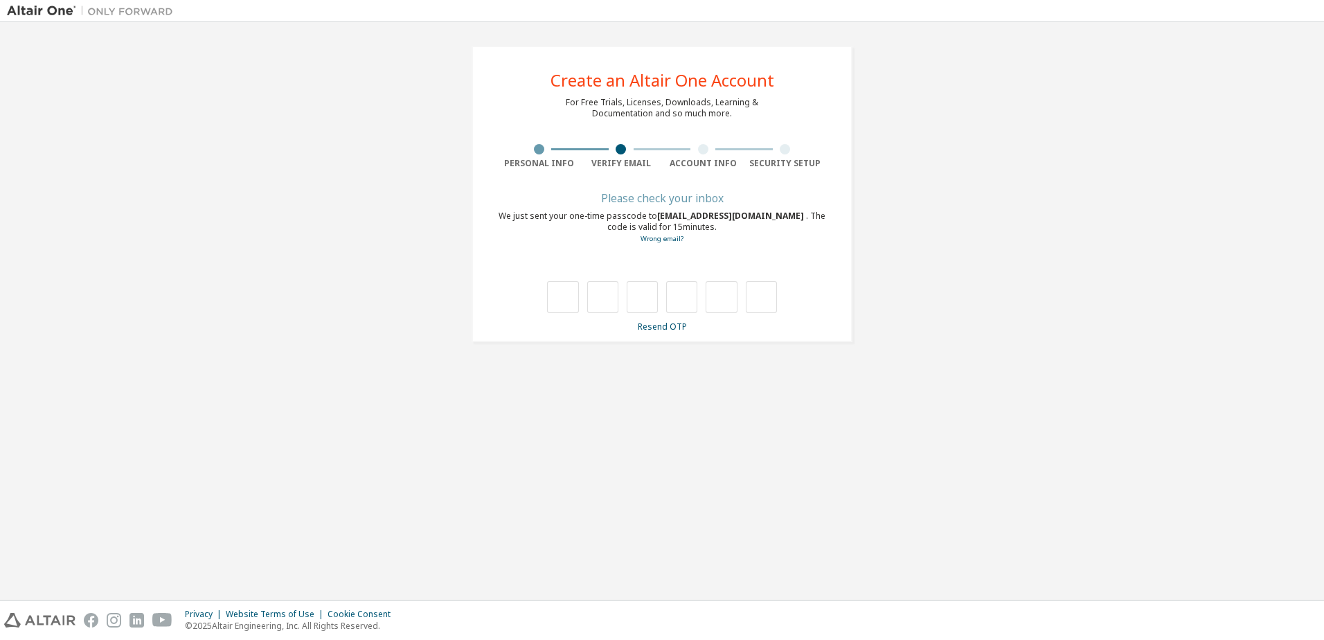
scroll to position [0, 0]
click at [663, 328] on link "Resend OTP" at bounding box center [662, 327] width 49 height 12
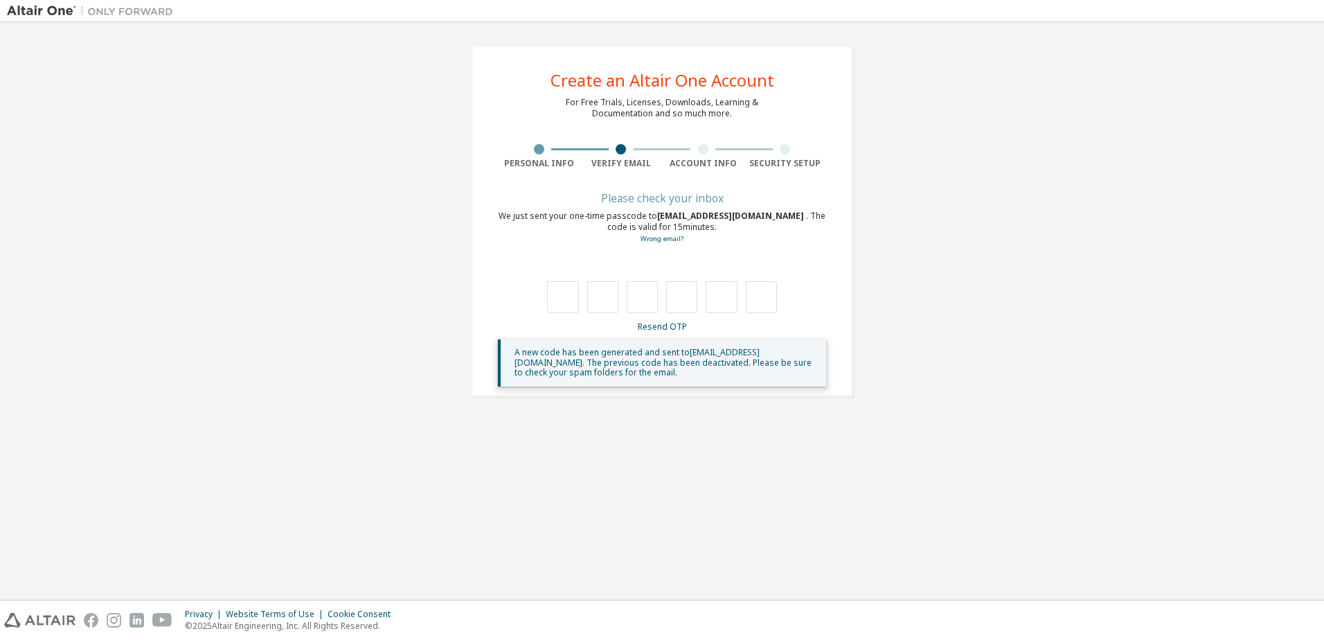
click at [678, 364] on span "A new code has been generated and sent to [EMAIL_ADDRESS][DOMAIN_NAME] . The pr…" at bounding box center [663, 362] width 297 height 32
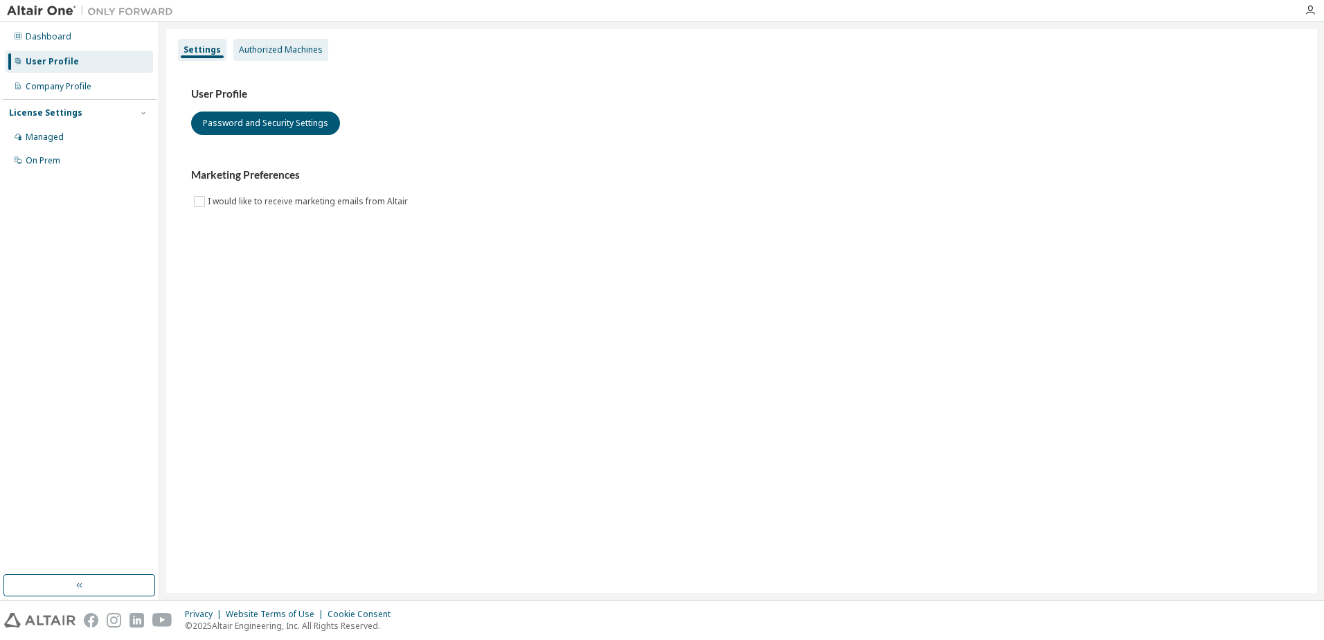
click at [285, 52] on div "Authorized Machines" at bounding box center [281, 49] width 84 height 11
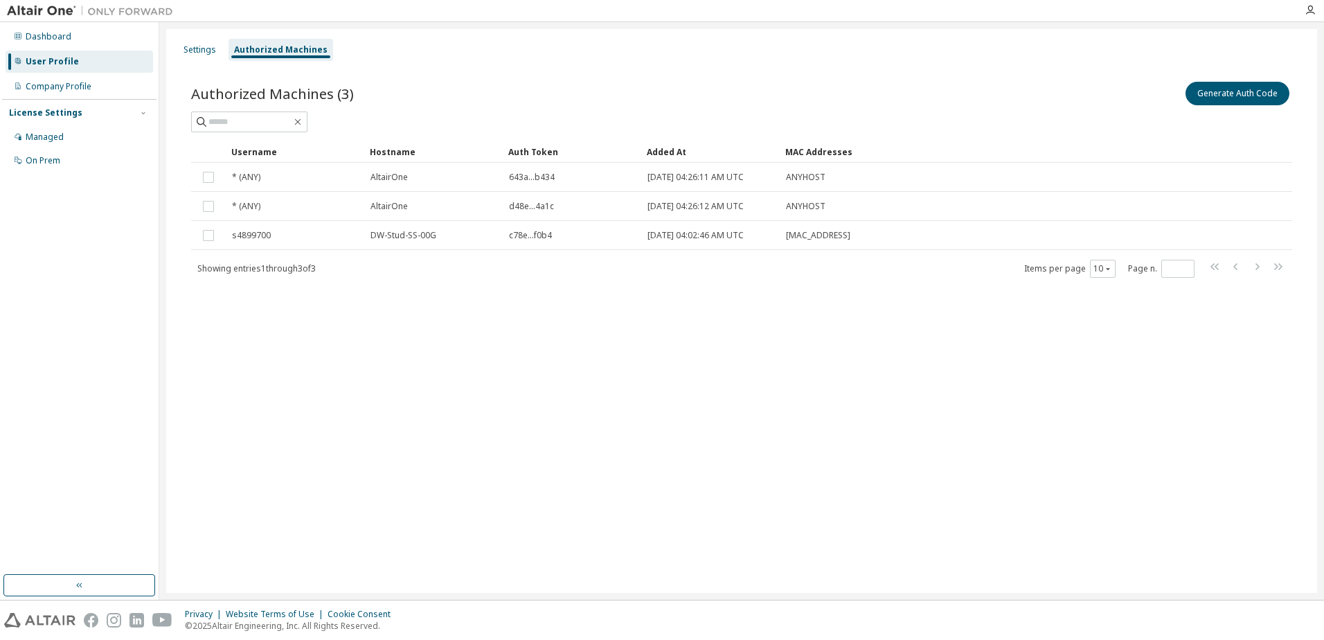
click at [621, 407] on div "Settings Authorized Machines Authorized Machines (3) Generate Auth Code Clear L…" at bounding box center [741, 311] width 1151 height 564
click at [56, 34] on div "Dashboard" at bounding box center [49, 36] width 46 height 11
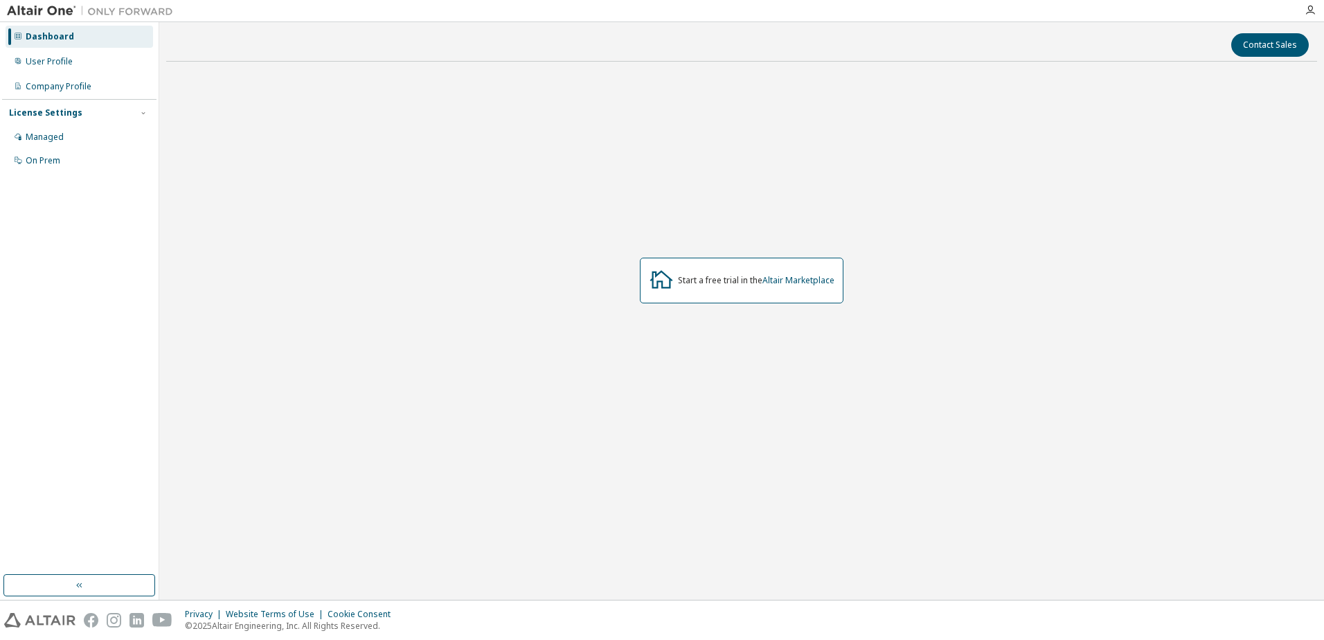
click at [58, 13] on img at bounding box center [93, 11] width 173 height 14
click at [769, 287] on div "Start a free trial in the Altair Marketplace" at bounding box center [742, 281] width 204 height 46
click at [794, 283] on link "Altair Marketplace" at bounding box center [799, 280] width 72 height 12
